Goal: Transaction & Acquisition: Purchase product/service

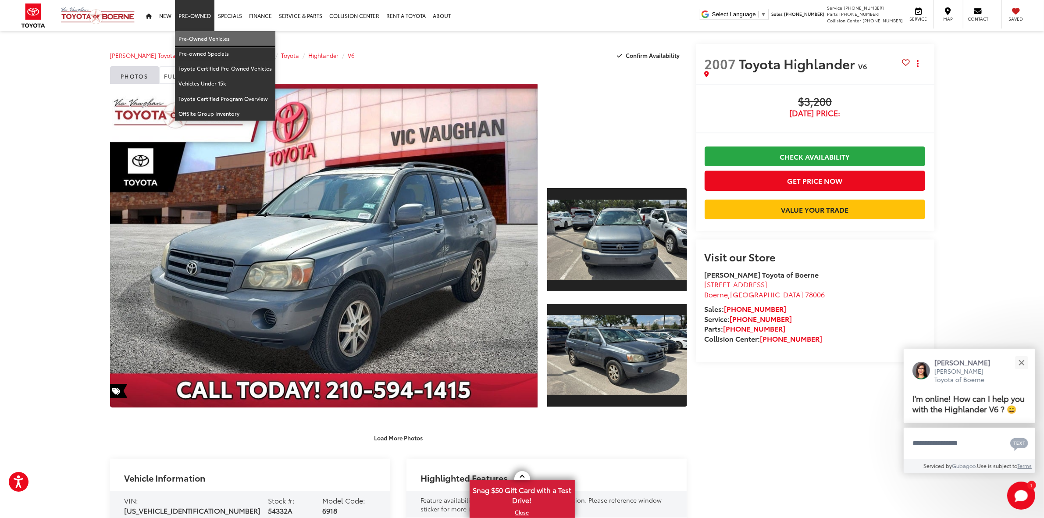
click at [200, 40] on link "Pre-Owned Vehicles" at bounding box center [225, 38] width 100 height 15
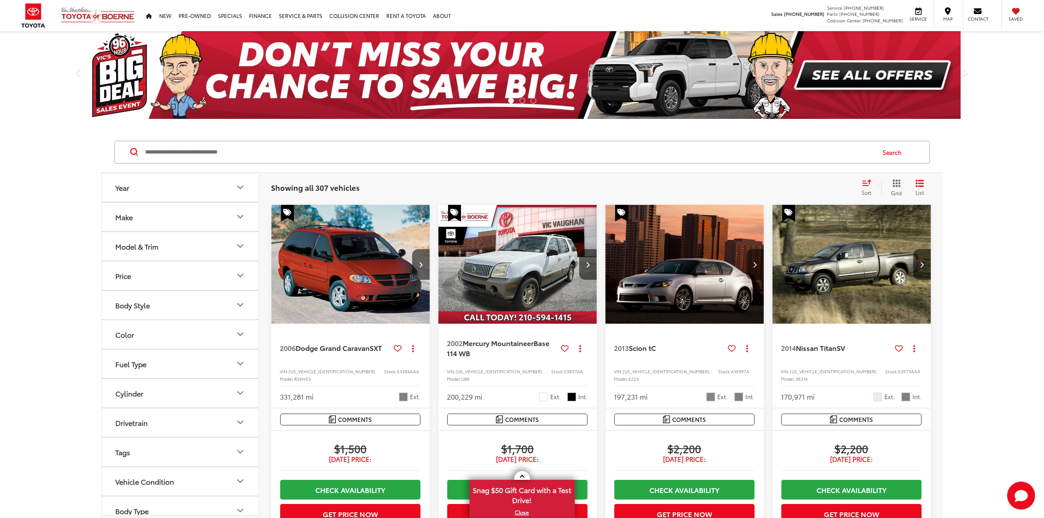
click at [189, 144] on input "Search by Make, Model, or Keyword" at bounding box center [510, 152] width 730 height 21
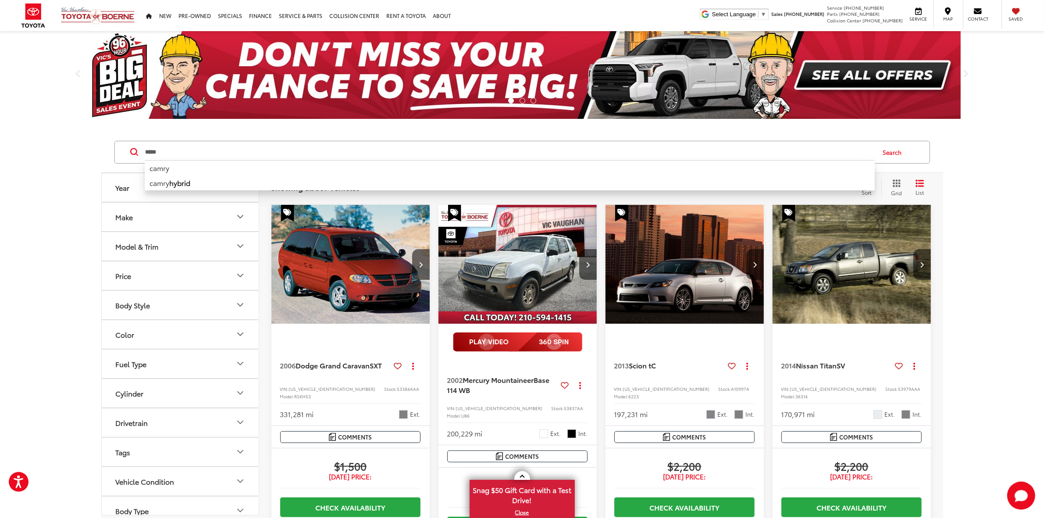
type input "*****"
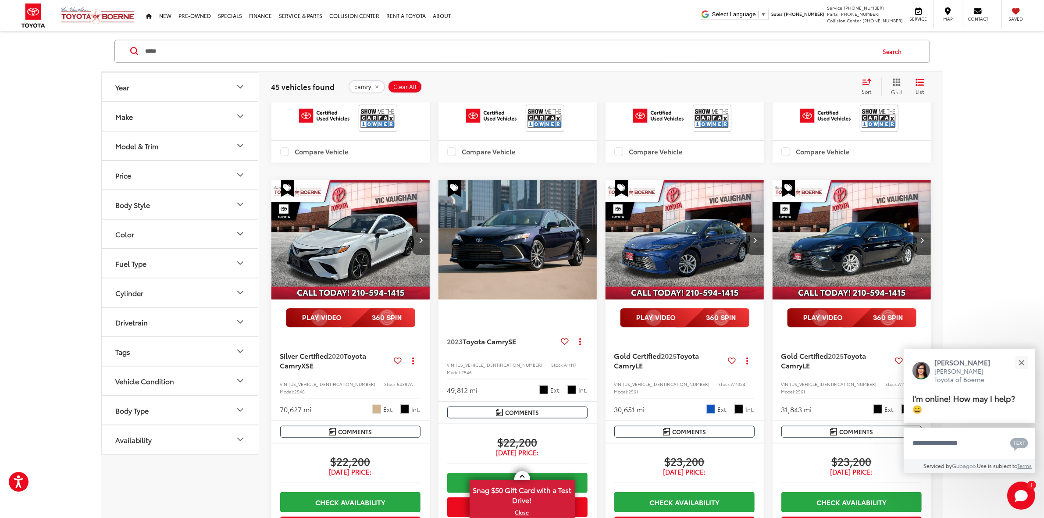
scroll to position [1096, 0]
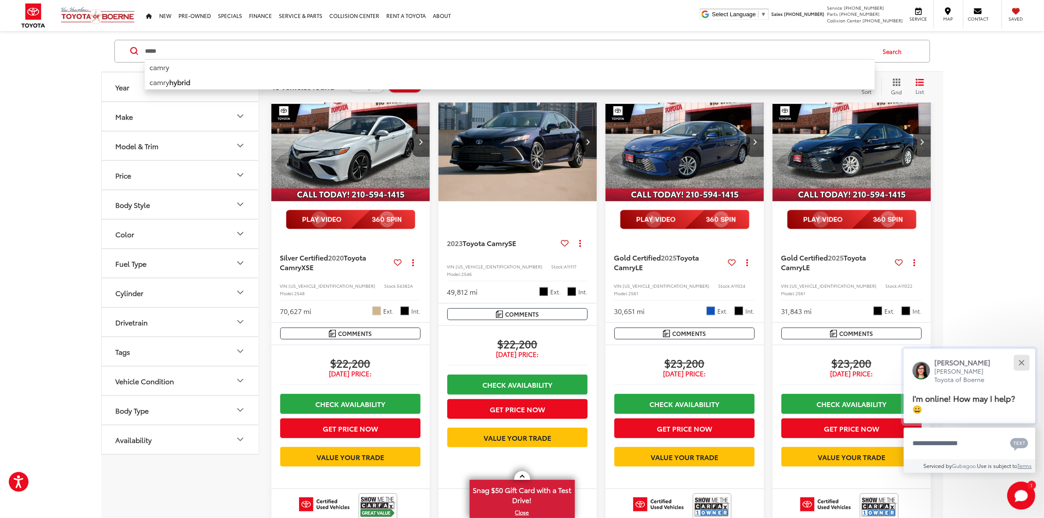
click at [1026, 364] on button "Close" at bounding box center [1021, 362] width 19 height 19
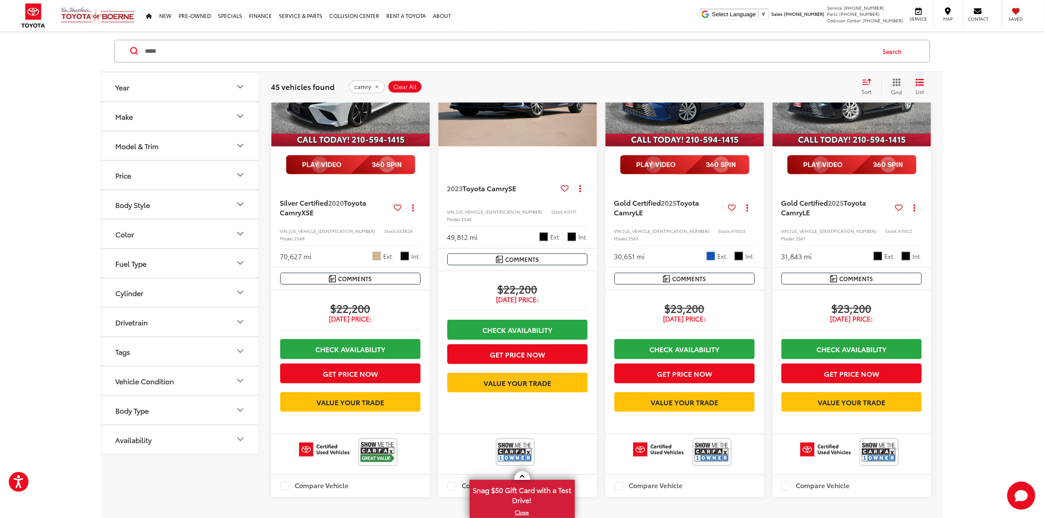
scroll to position [1041, 0]
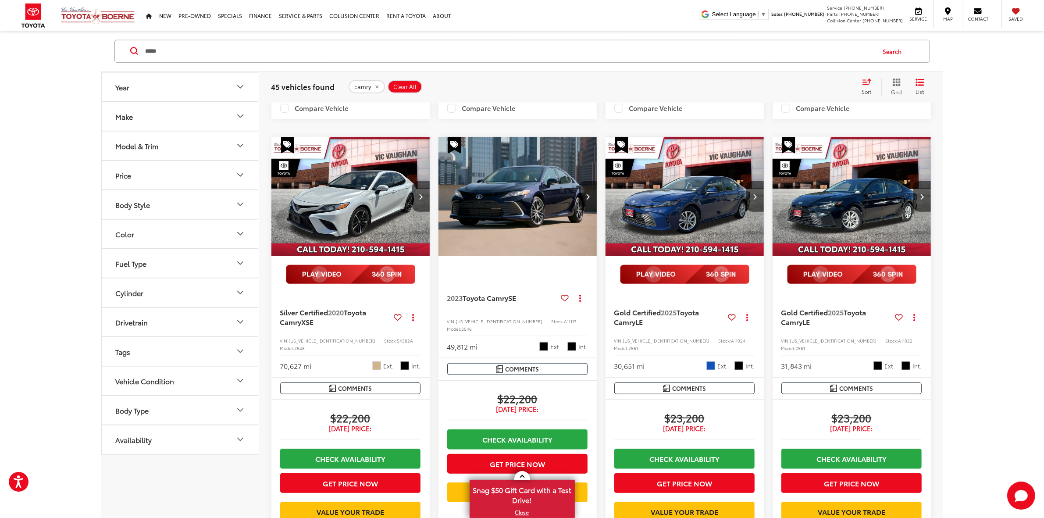
click at [700, 256] on img "2025 Toyota Camry LE 0" at bounding box center [685, 197] width 160 height 120
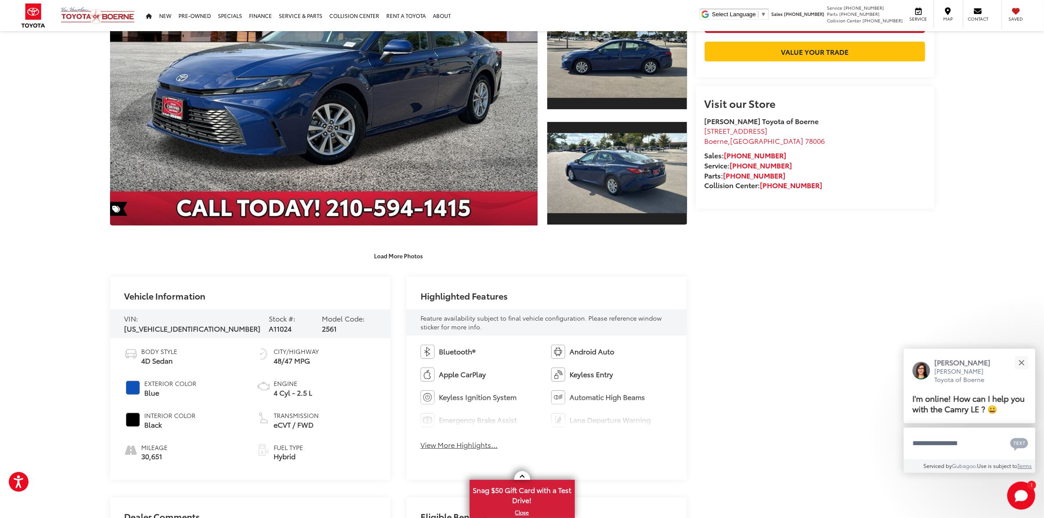
click at [35, 124] on div "Vic Vaughan Toyota of Boerne Used Vehicles 2025 Toyota Camry LE Confirm Availab…" at bounding box center [522, 528] width 1044 height 1358
